Goal: Information Seeking & Learning: Learn about a topic

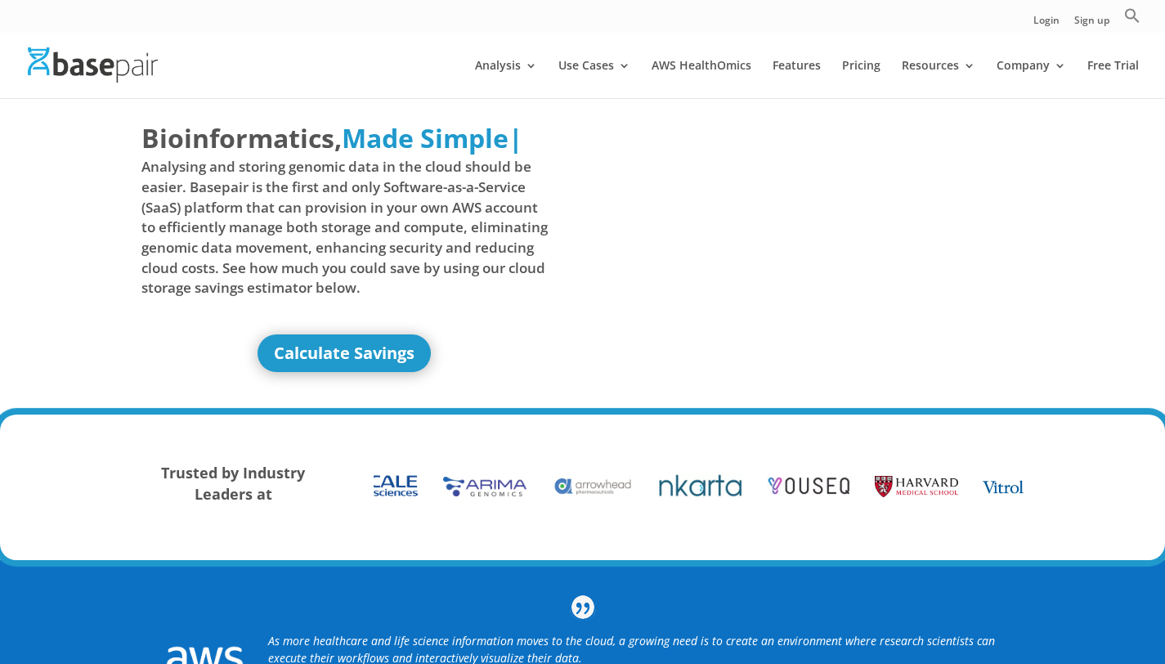
click at [361, 281] on span "Analysing and storing genomic data in the cloud should be easier. Basepair is t…" at bounding box center [344, 227] width 407 height 141
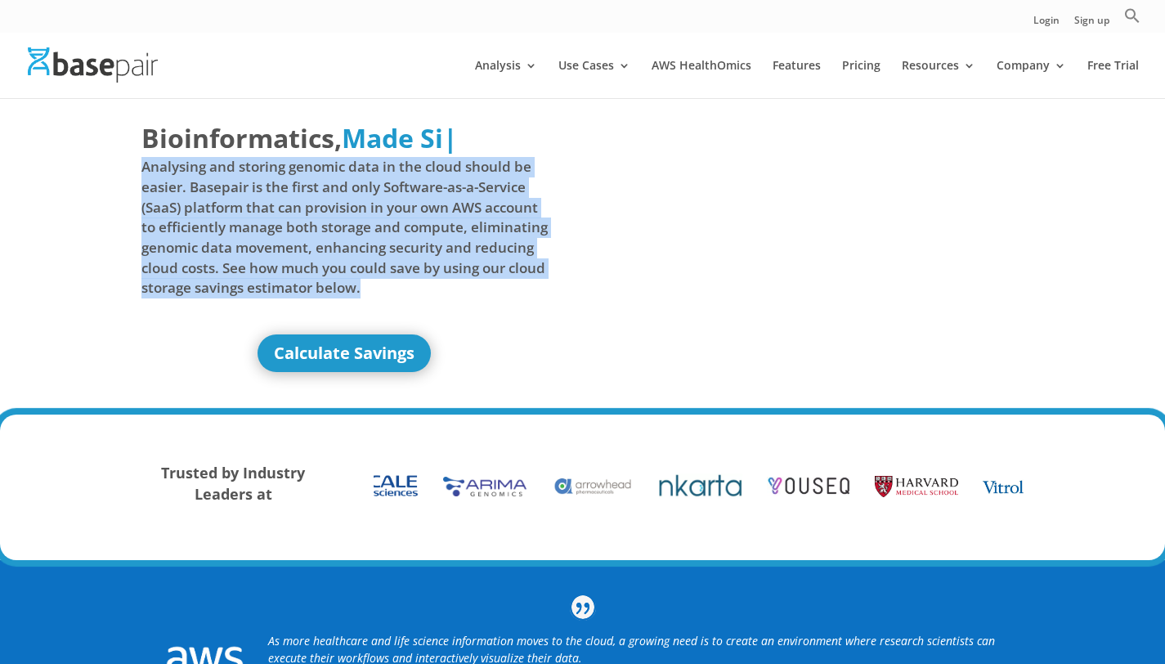
click at [373, 245] on span "Analysing and storing genomic data in the cloud should be easier. Basepair is t…" at bounding box center [344, 227] width 407 height 141
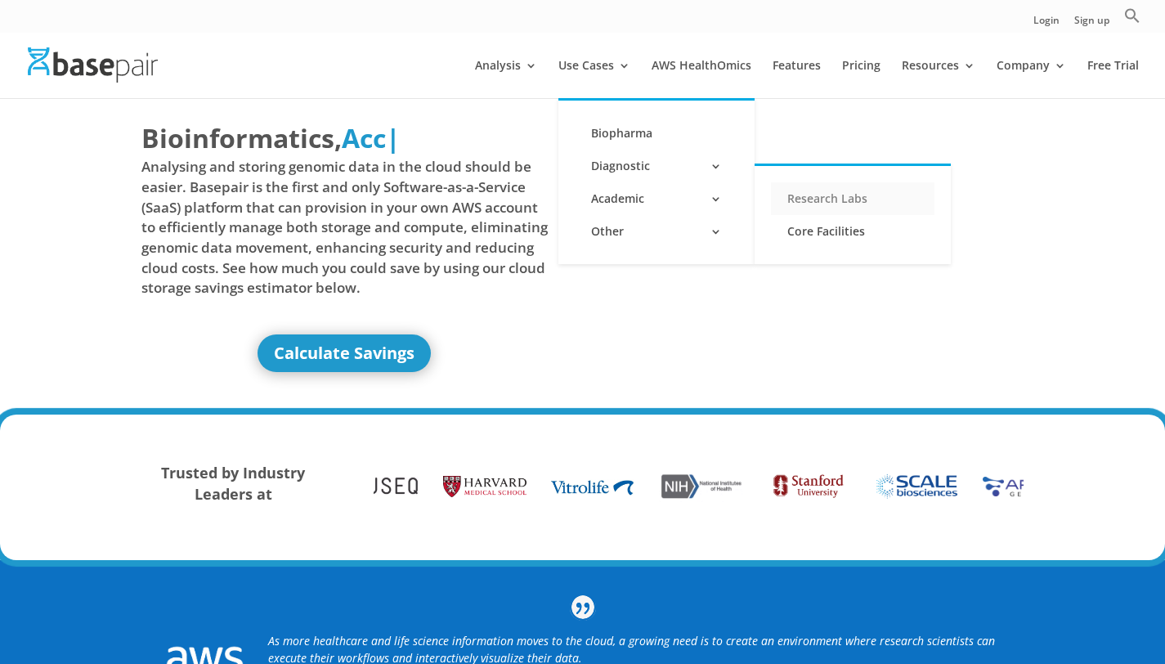
click at [828, 191] on link "Research Labs" at bounding box center [853, 198] width 164 height 33
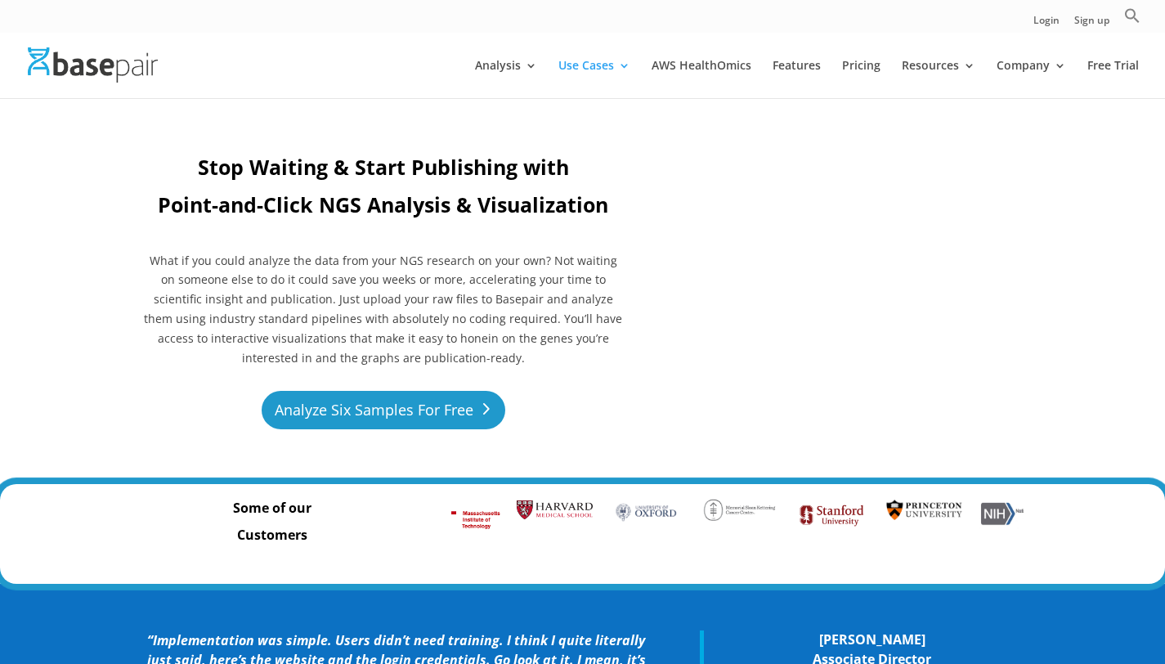
click at [469, 415] on link "Analyze Six Samples For Free" at bounding box center [384, 410] width 244 height 38
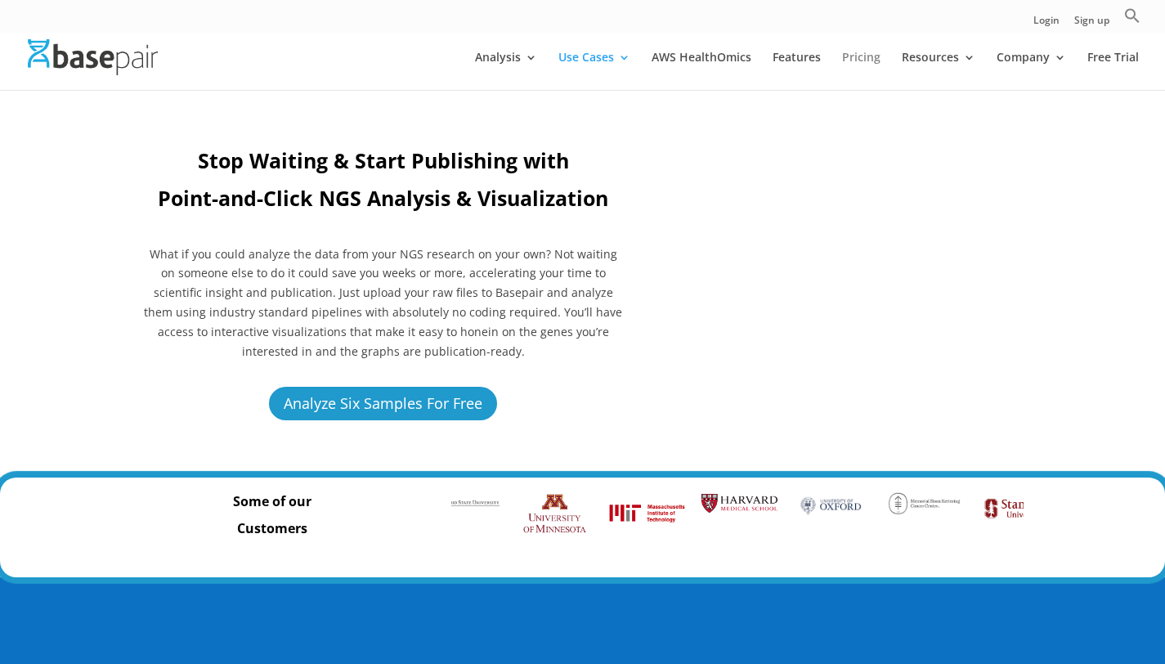
click at [867, 63] on link "Pricing" at bounding box center [861, 71] width 38 height 38
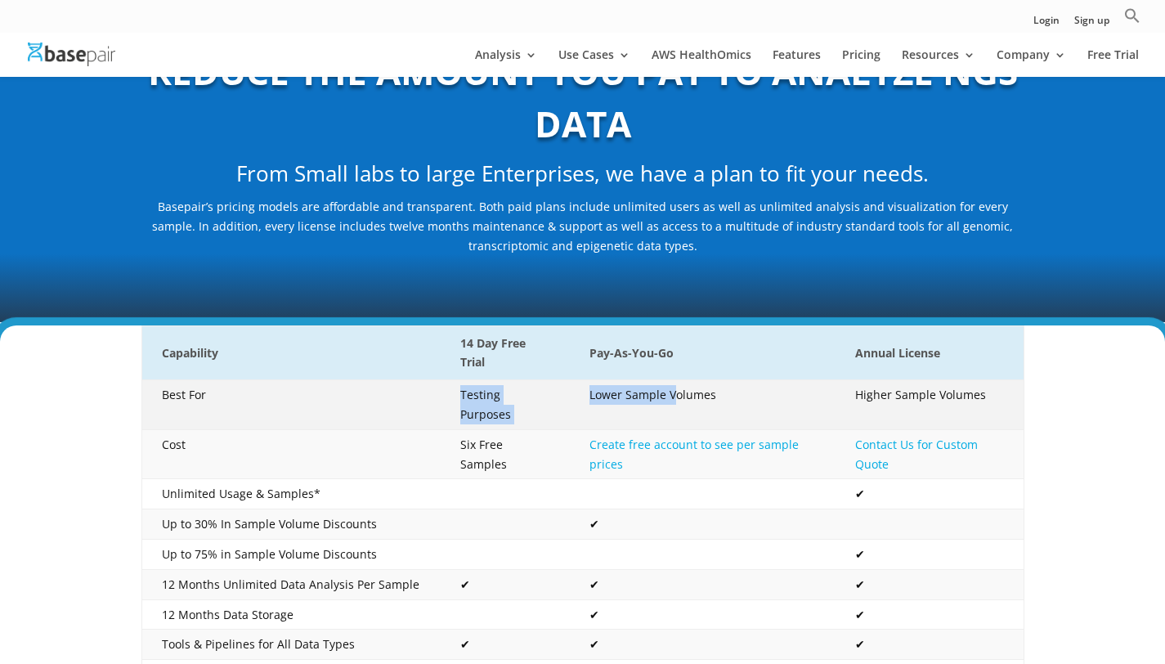
drag, startPoint x: 502, startPoint y: 393, endPoint x: 710, endPoint y: 402, distance: 207.9
click at [710, 402] on tr "Best For Testing Purposes Lower Sample Volumes Higher Sample Volumes" at bounding box center [582, 405] width 882 height 50
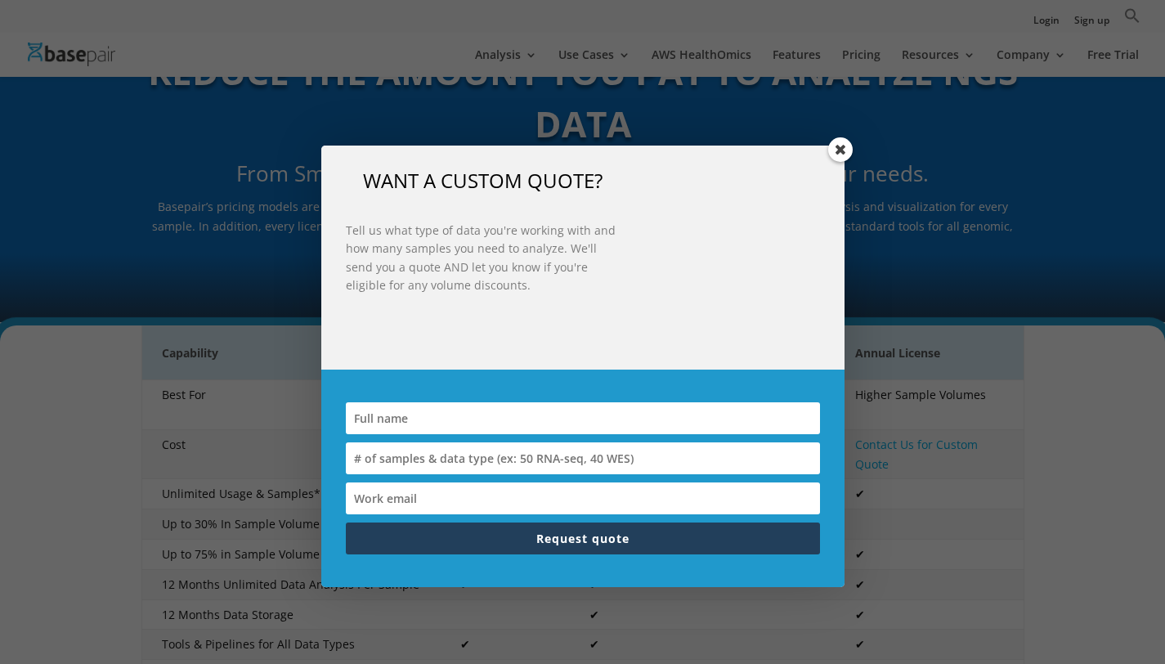
click at [711, 442] on input at bounding box center [583, 458] width 474 height 32
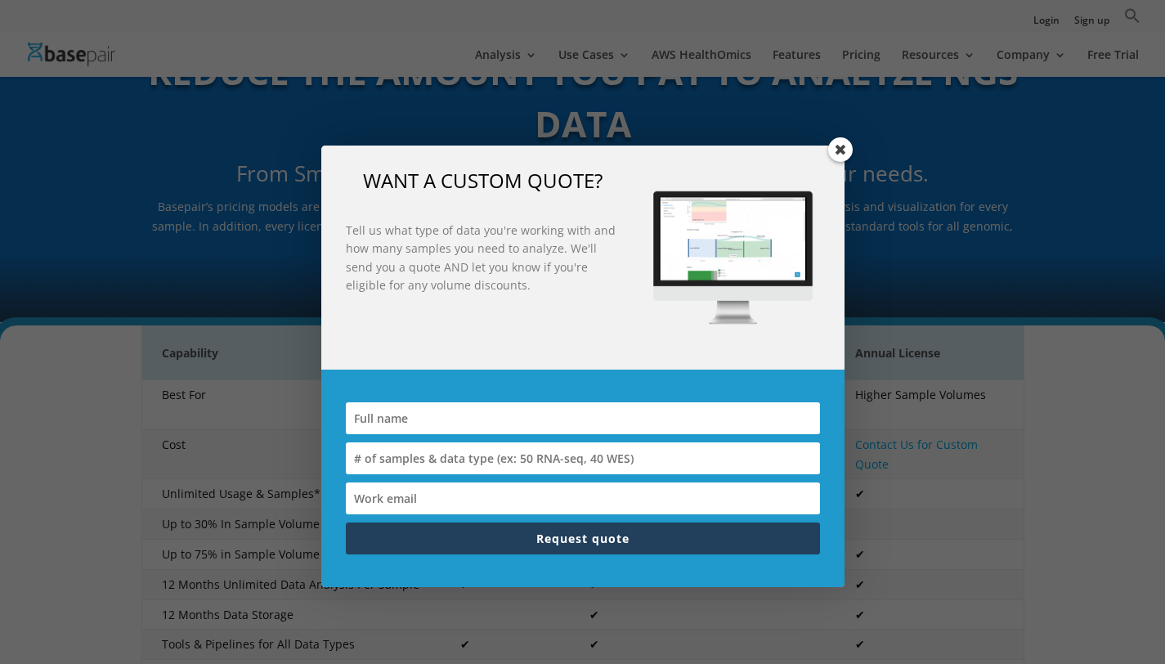
click at [836, 150] on span at bounding box center [840, 149] width 25 height 25
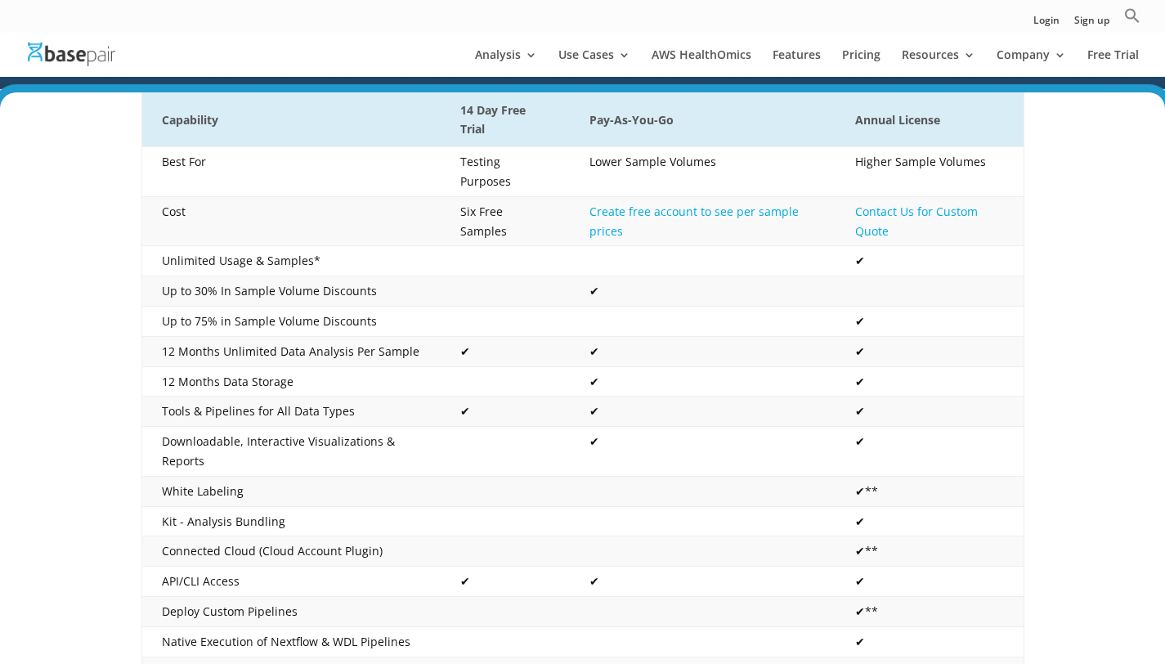
scroll to position [323, 0]
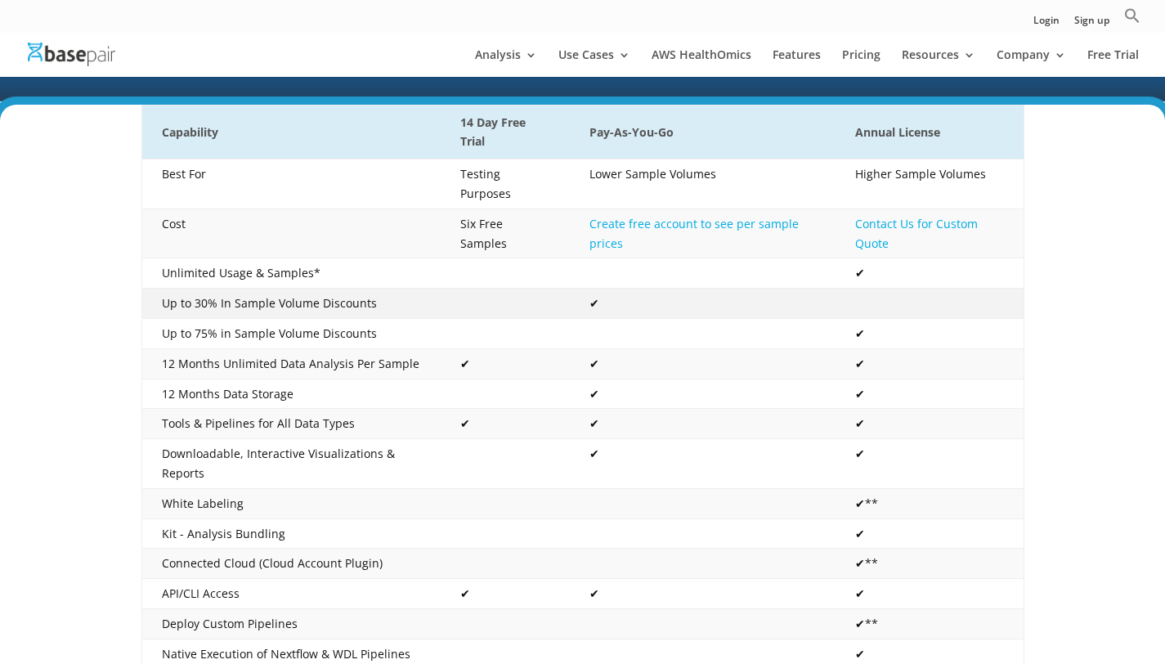
click at [1016, 289] on td at bounding box center [930, 304] width 188 height 30
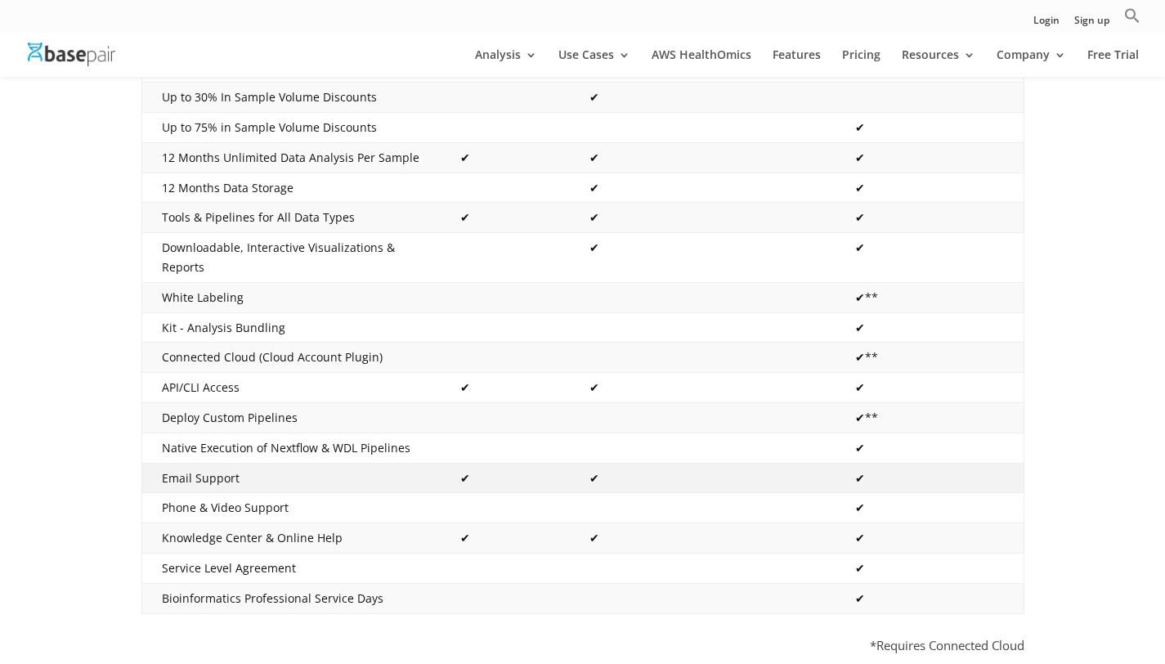
scroll to position [530, 0]
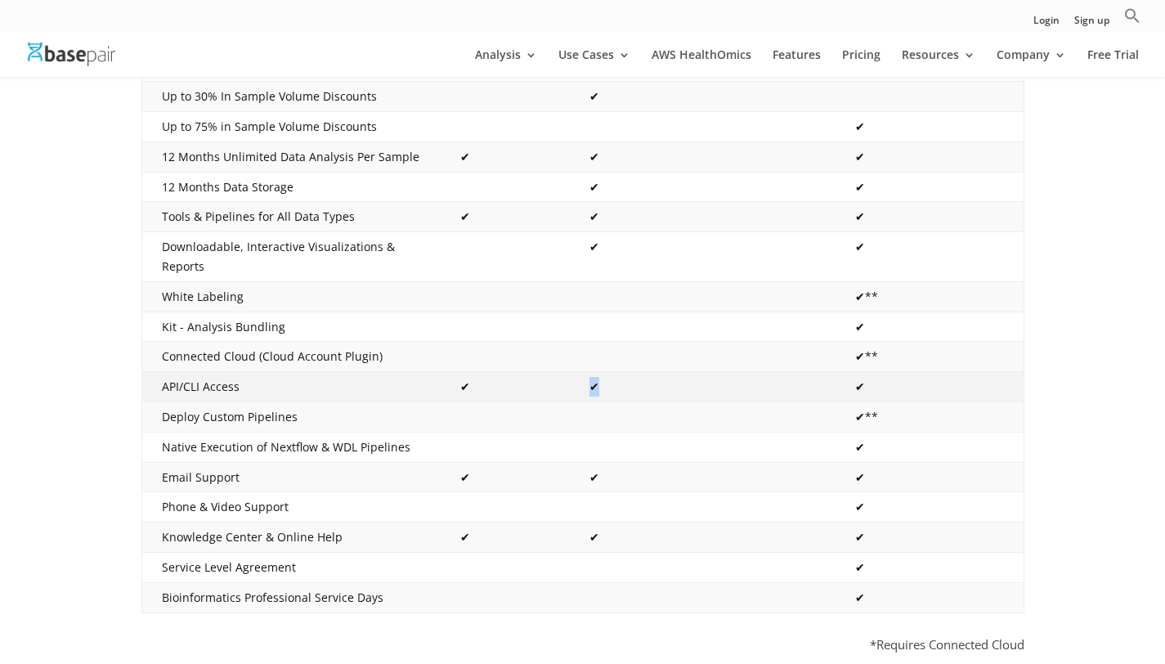
drag, startPoint x: 616, startPoint y: 368, endPoint x: 559, endPoint y: 370, distance: 57.3
click at [559, 372] on tr "API/CLI Access ✔ ✔ ✔" at bounding box center [582, 387] width 882 height 30
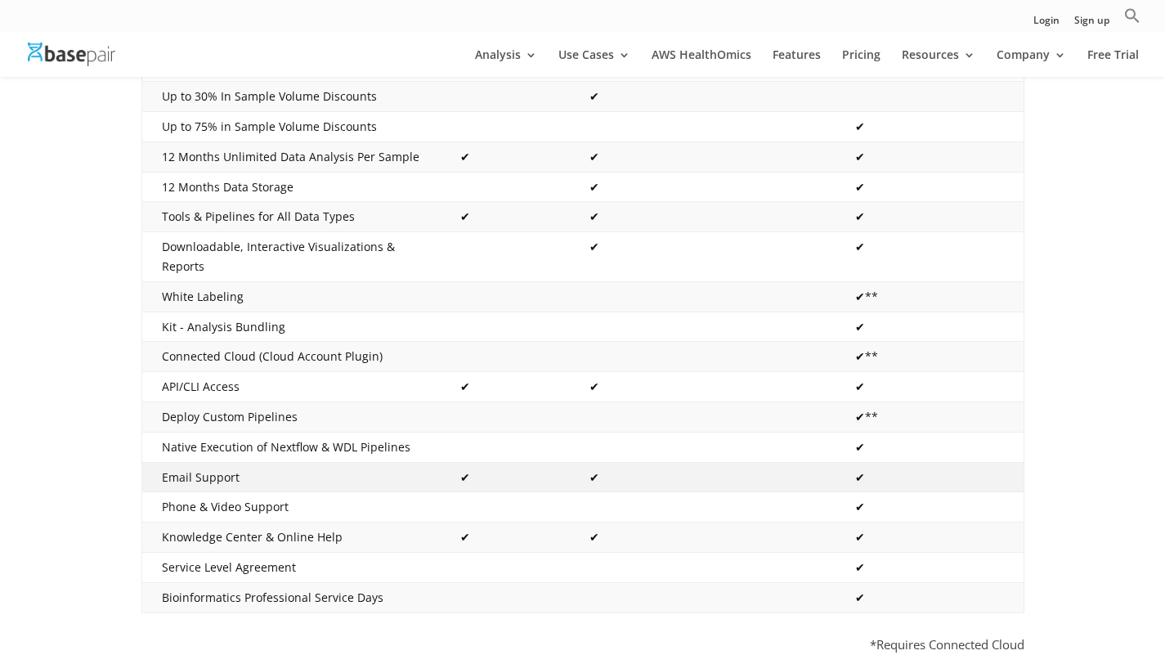
drag, startPoint x: 613, startPoint y: 455, endPoint x: 563, endPoint y: 462, distance: 51.2
click at [563, 462] on tr "Email Support ✔ ✔ ✔" at bounding box center [582, 477] width 882 height 30
click at [564, 462] on td "✔" at bounding box center [505, 477] width 129 height 30
drag, startPoint x: 613, startPoint y: 532, endPoint x: 564, endPoint y: 530, distance: 49.1
click at [564, 530] on tbody "Best For Testing Purposes Lower Sample Volumes Higher Sample Volumes Cost Six F…" at bounding box center [582, 283] width 882 height 660
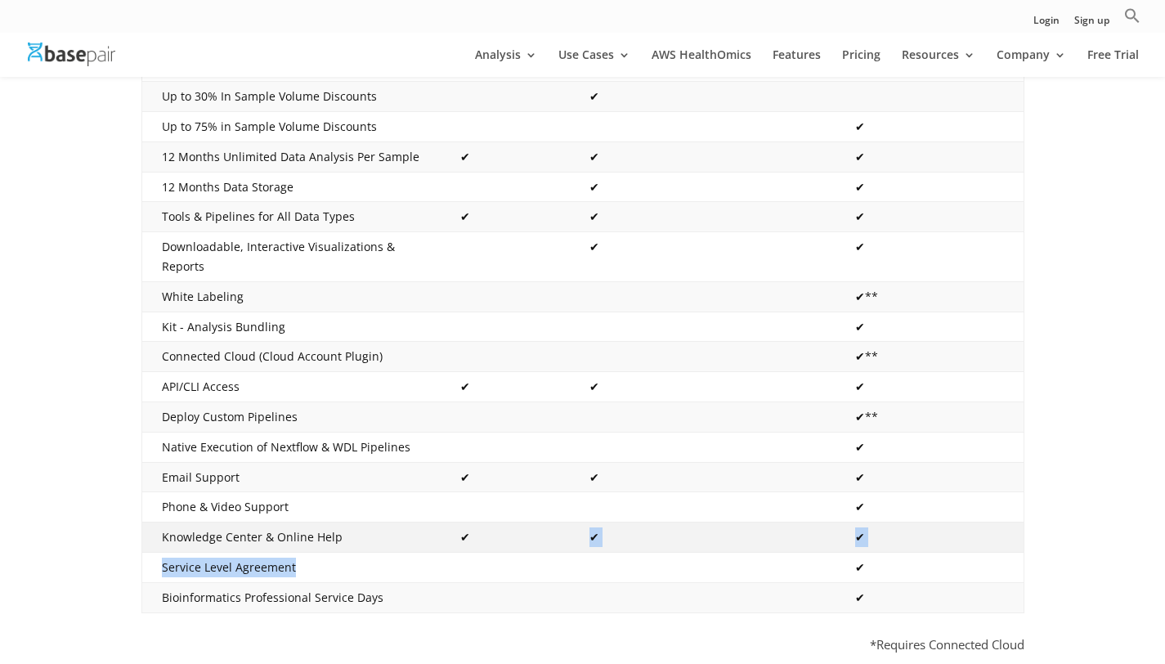
click at [562, 523] on td "✔" at bounding box center [505, 538] width 129 height 30
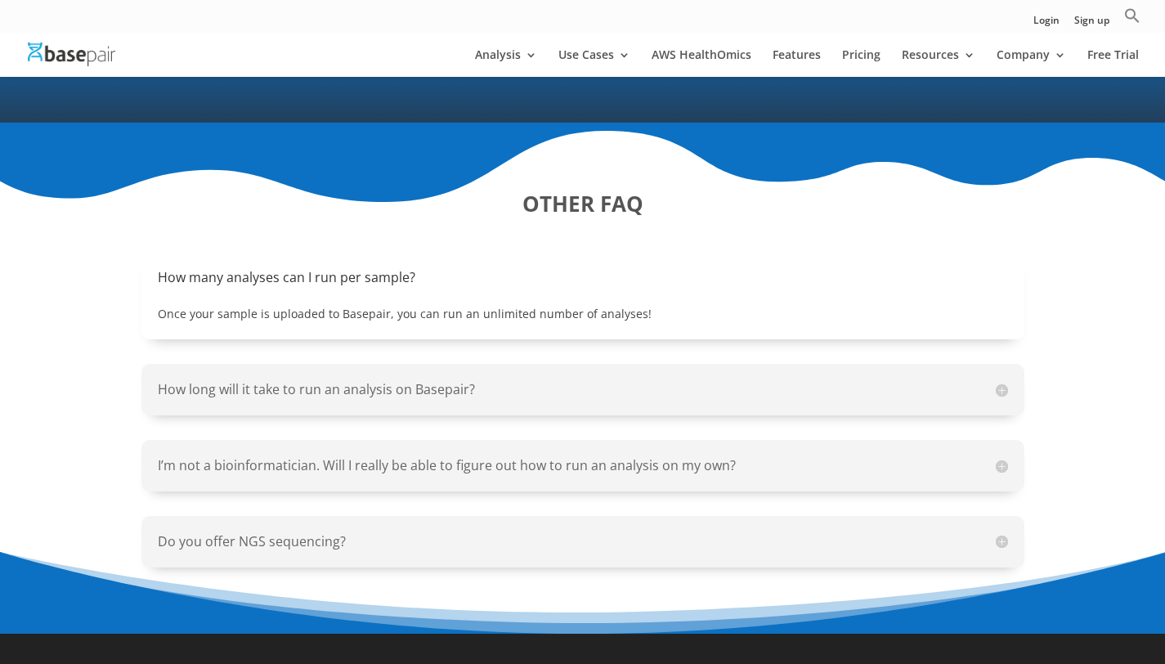
scroll to position [1734, 0]
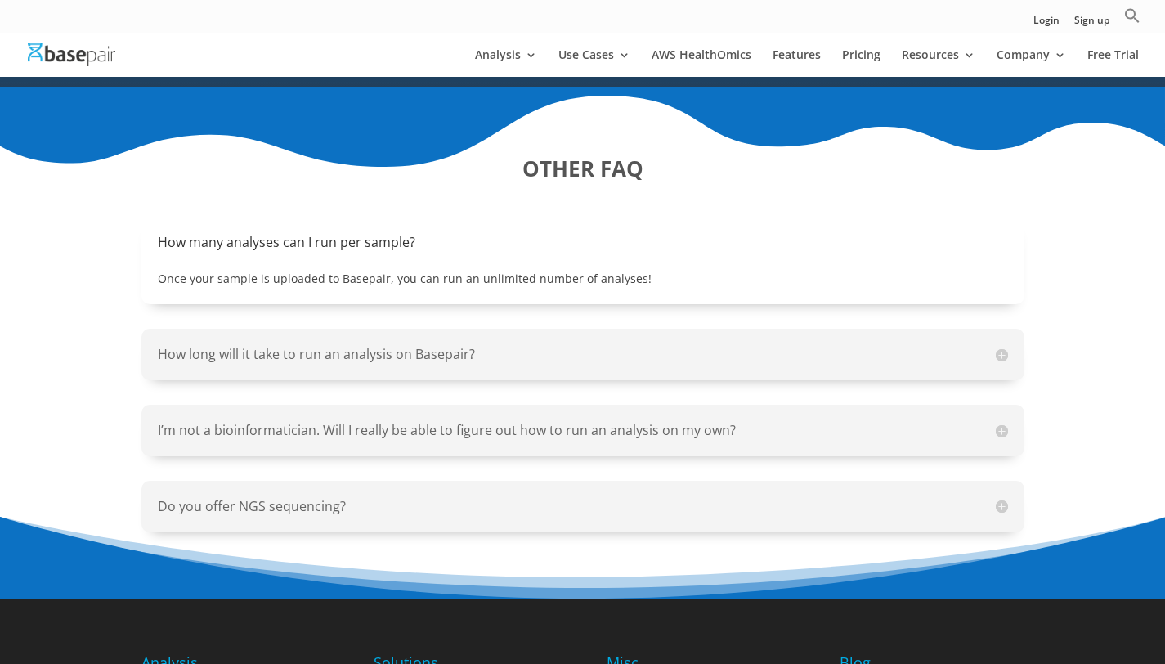
click at [662, 421] on h5 "I’m not a bioinformatician. Will I really be able to figure out how to run an a…" at bounding box center [583, 430] width 851 height 19
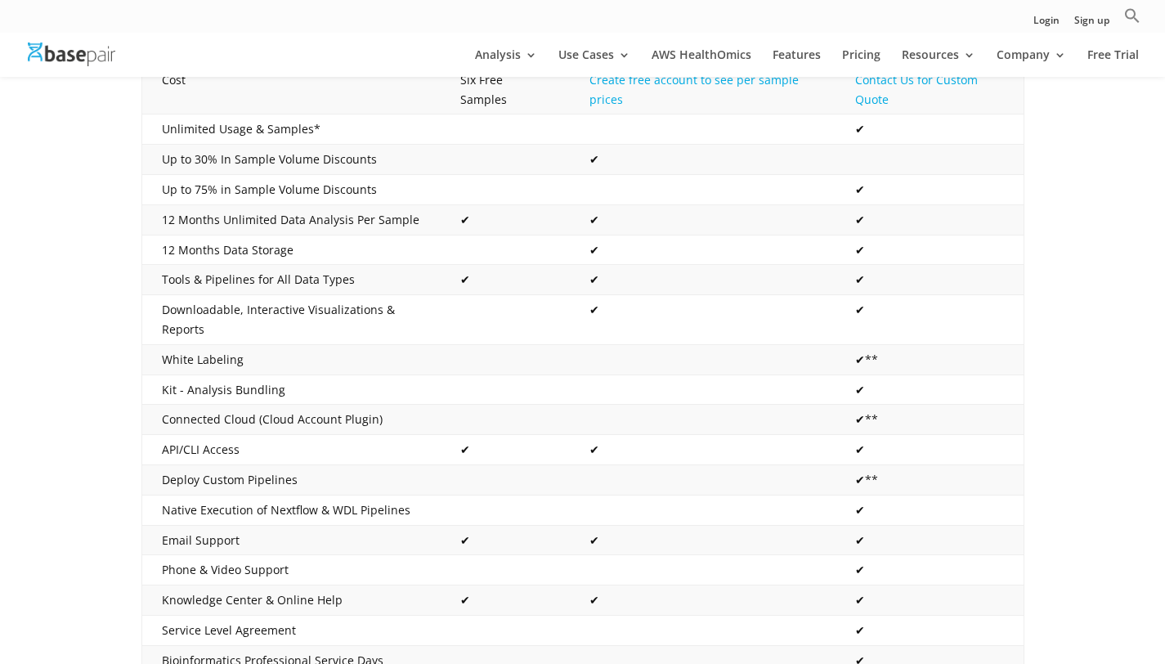
scroll to position [0, 0]
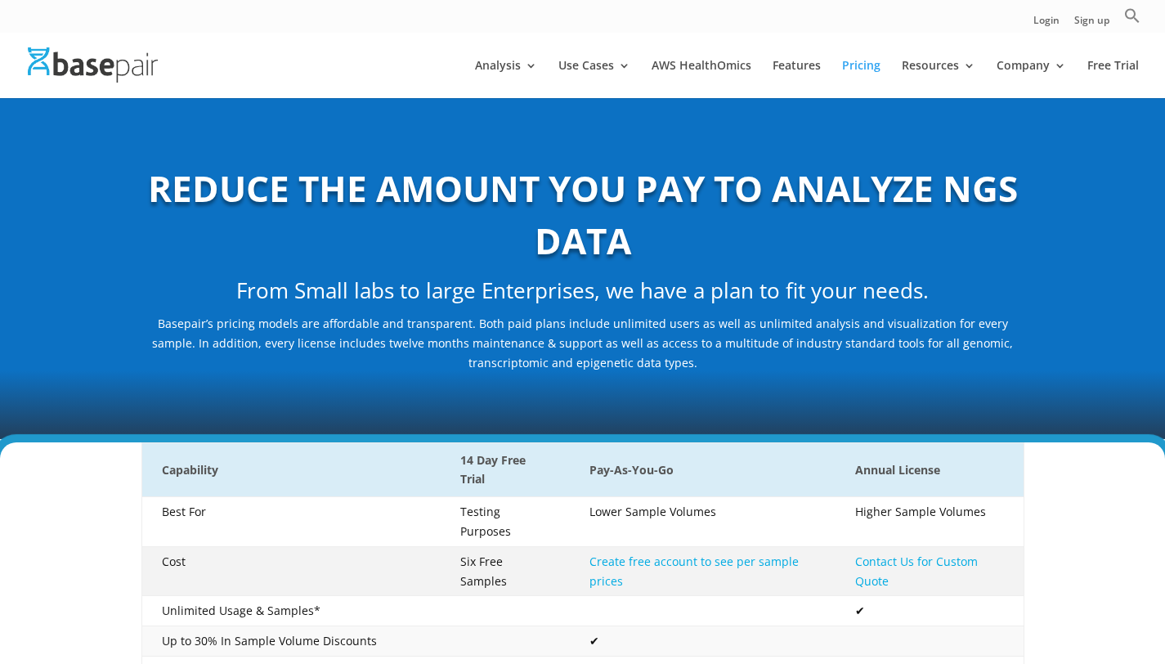
click at [712, 554] on link "Create free account to see per sample prices" at bounding box center [694, 571] width 209 height 35
